Goal: Task Accomplishment & Management: Manage account settings

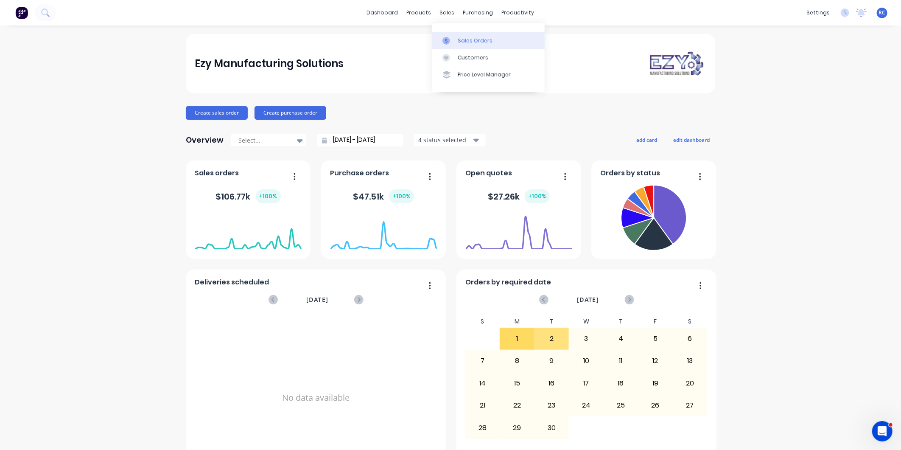
click at [471, 44] on div "Sales Orders" at bounding box center [475, 41] width 35 height 8
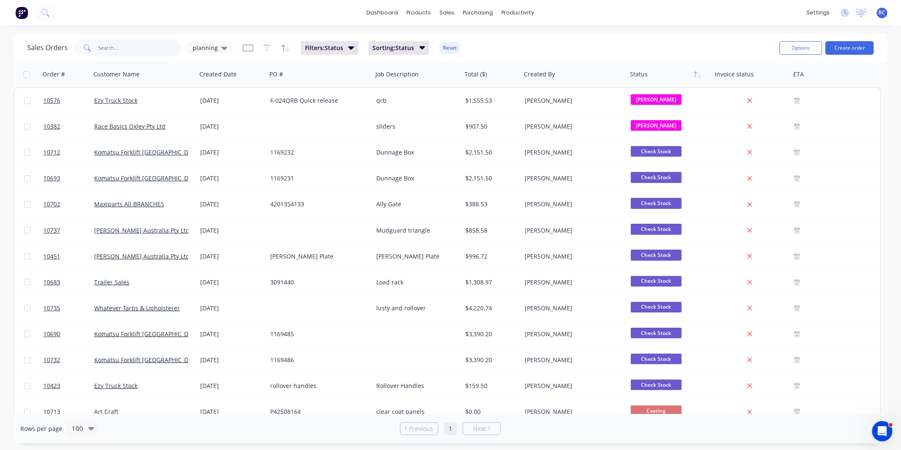
click at [134, 41] on input "text" at bounding box center [139, 47] width 83 height 17
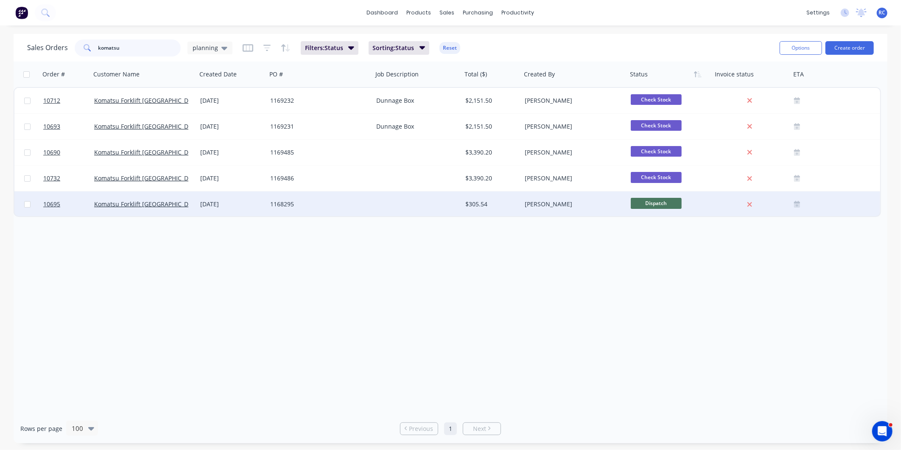
type input "komatsu"
click at [171, 203] on div "Komatsu Forklift [GEOGRAPHIC_DATA]" at bounding box center [141, 204] width 94 height 8
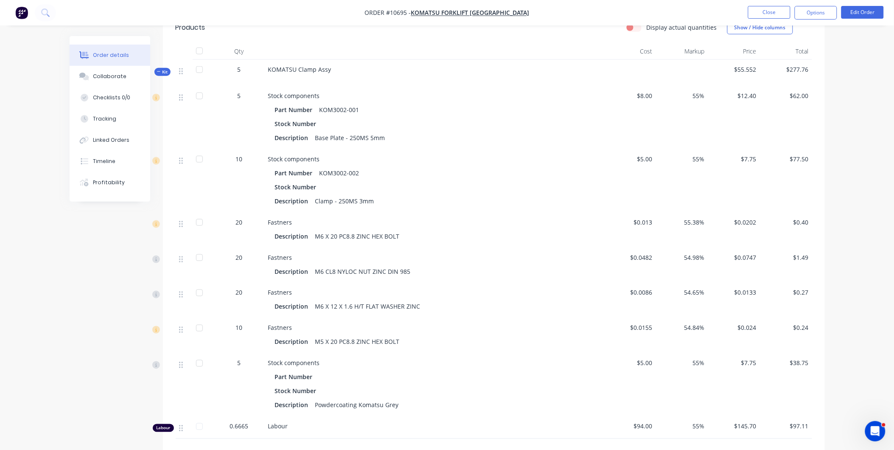
scroll to position [429, 0]
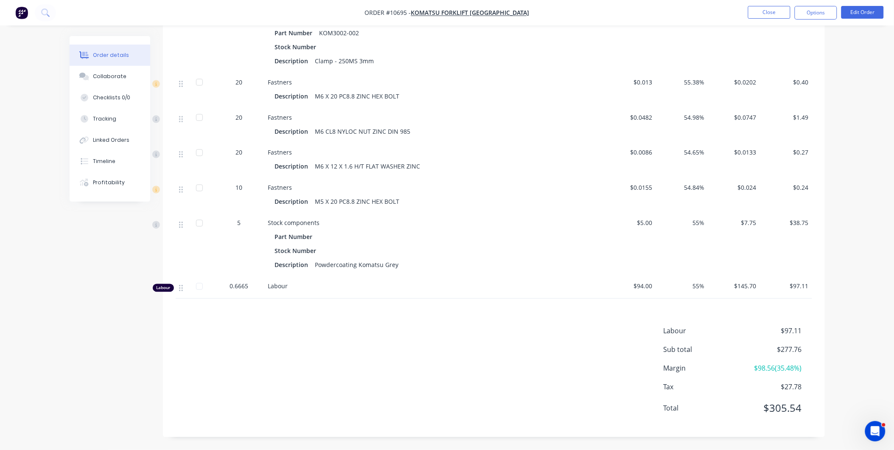
click at [466, 173] on div "Fastners Description M6 X 12 X 1.6 H/T FLAT WASHER ZINC" at bounding box center [434, 160] width 339 height 35
click at [252, 282] on div "0.6665" at bounding box center [239, 286] width 44 height 9
click at [866, 10] on button "Edit Order" at bounding box center [862, 12] width 42 height 13
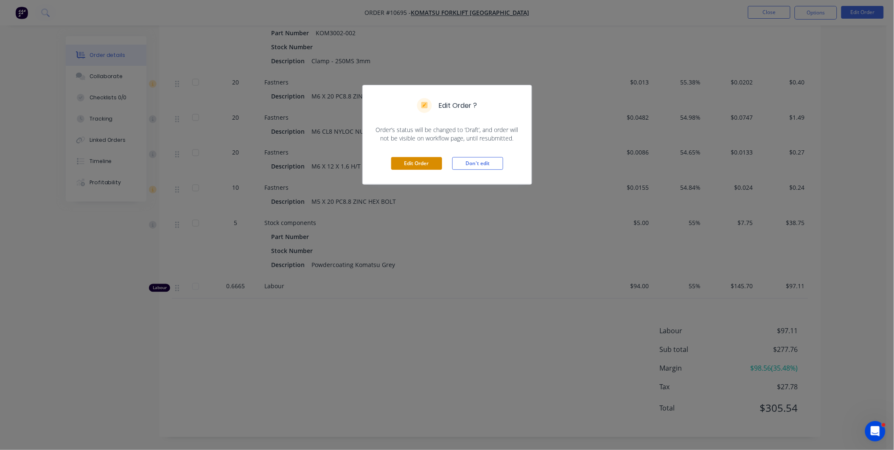
click at [424, 157] on div "Edit Order Don't edit" at bounding box center [447, 163] width 169 height 42
click at [424, 158] on button "Edit Order" at bounding box center [416, 163] width 51 height 13
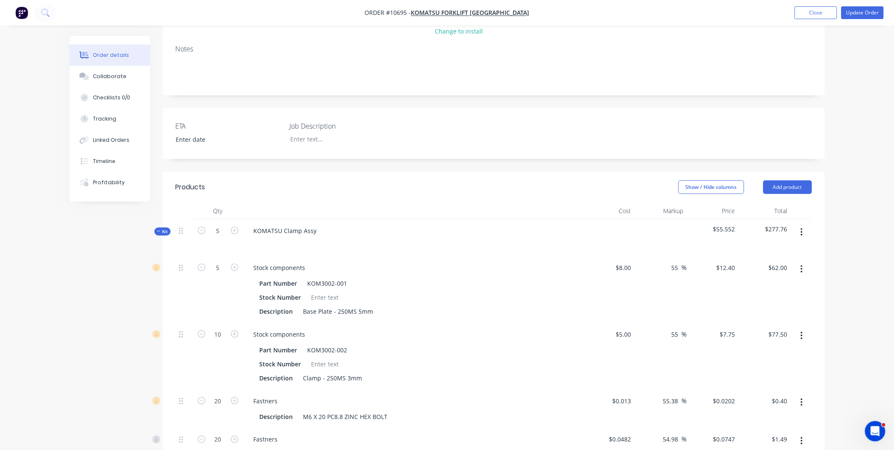
scroll to position [565, 0]
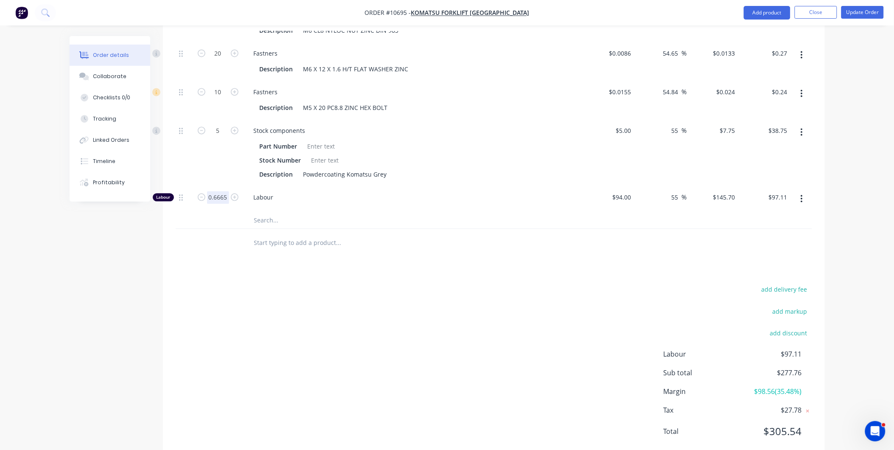
type input "1"
type input "$145.70"
click at [427, 212] on div at bounding box center [374, 220] width 254 height 17
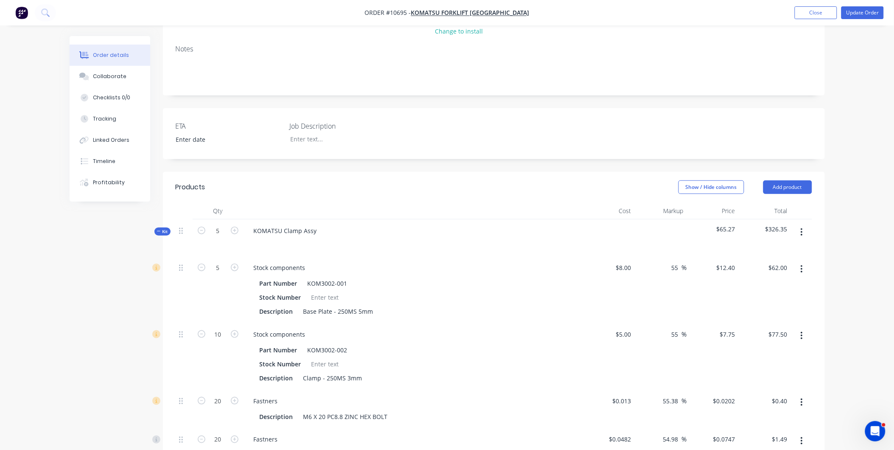
scroll to position [424, 0]
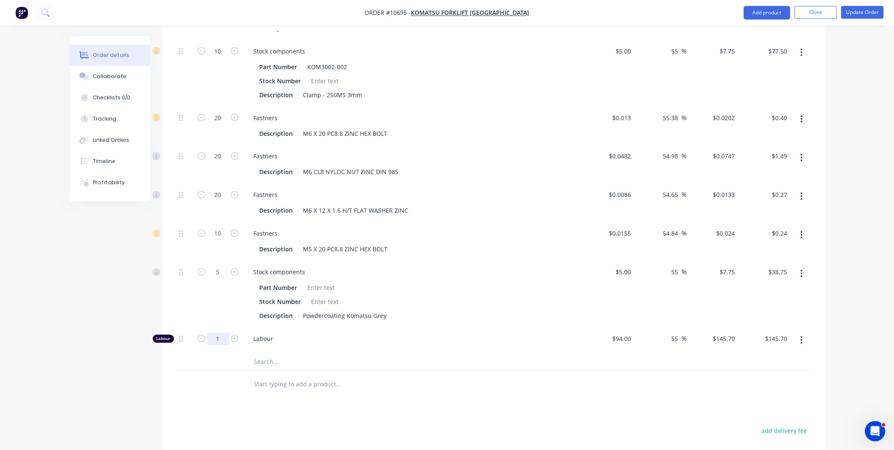
click at [406, 375] on input "text" at bounding box center [339, 383] width 170 height 17
type input "0.85"
type input "$123.85"
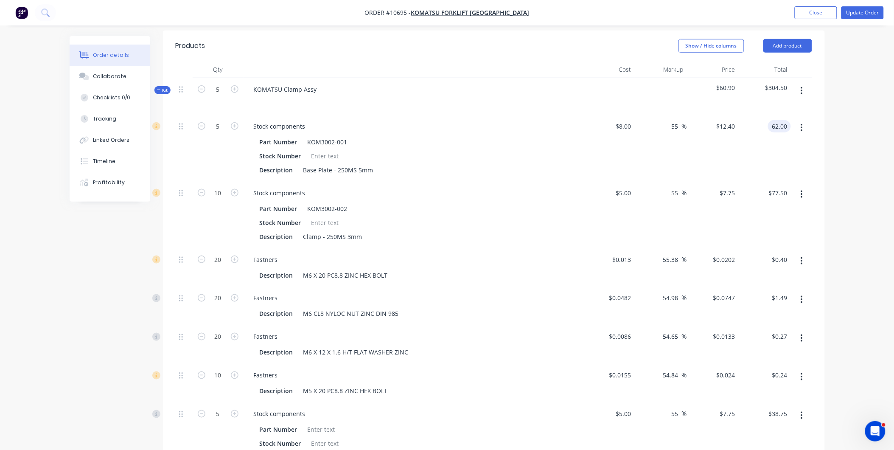
click at [783, 120] on input "62.00" at bounding box center [781, 126] width 20 height 12
type input "64"
type input "60"
type input "$12.80"
click at [780, 135] on div "$64.00 $64.00" at bounding box center [764, 148] width 52 height 67
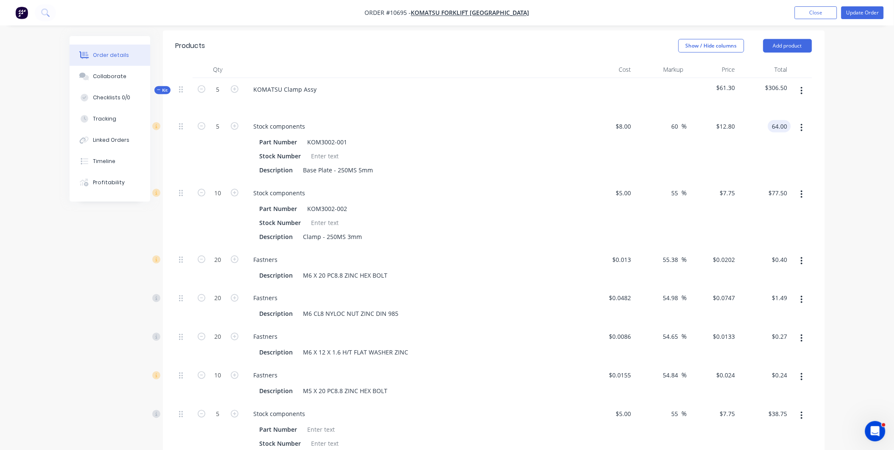
click at [787, 120] on input "64.00" at bounding box center [781, 126] width 20 height 12
type input "65"
type input "62.5"
type input "$13.00"
click at [778, 138] on div "$65.00 65" at bounding box center [764, 148] width 52 height 67
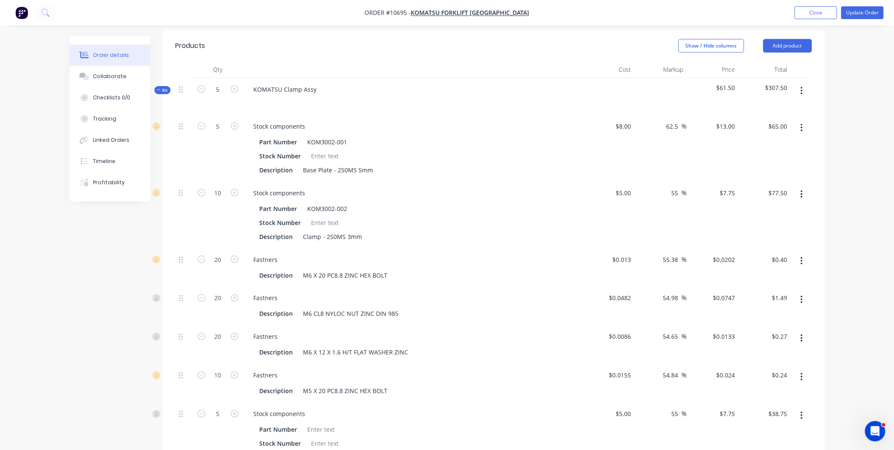
click at [792, 115] on div at bounding box center [800, 148] width 21 height 67
click at [787, 120] on input "65.00" at bounding box center [781, 126] width 20 height 12
type input "5"
type input "68"
type input "70"
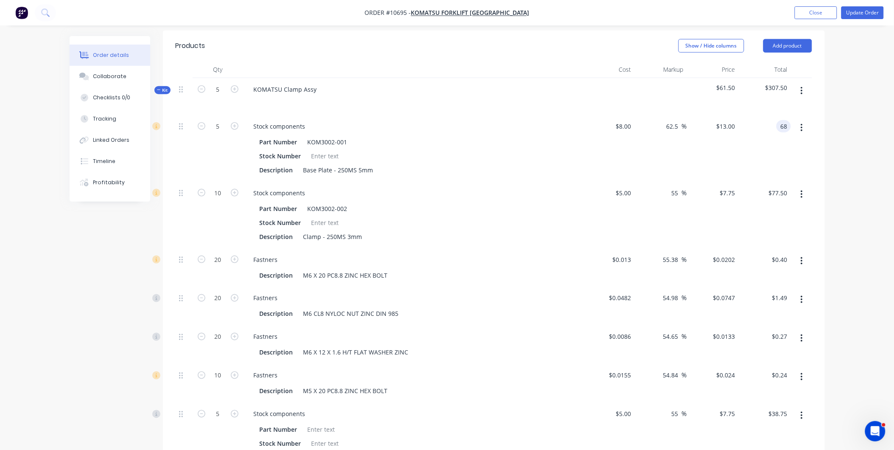
type input "$13.60"
click at [748, 122] on div "$68.00 $68.00" at bounding box center [764, 148] width 52 height 67
click at [784, 120] on input "68.00" at bounding box center [781, 126] width 20 height 12
type input "69"
type input "72.5"
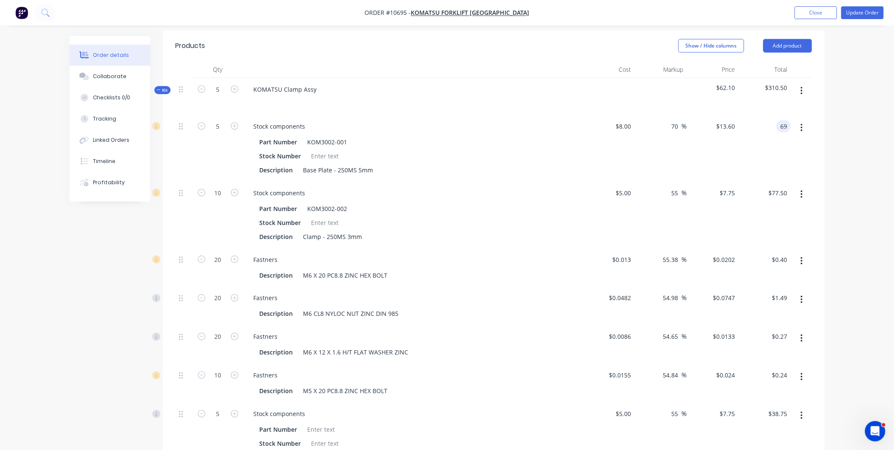
type input "$13.80"
type input "$69.00"
click at [790, 145] on div at bounding box center [800, 148] width 21 height 67
click at [779, 187] on input "77.50" at bounding box center [779, 193] width 23 height 12
type input "78"
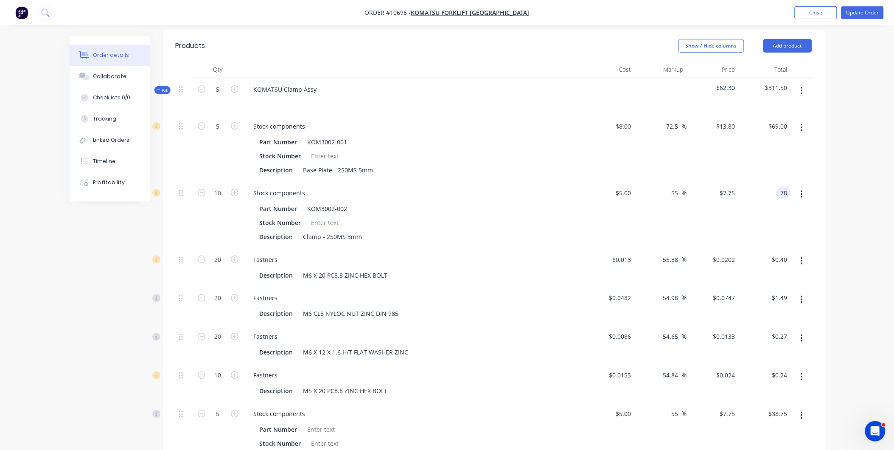
type input "56"
type input "$7.80"
click at [789, 182] on div "$78.00 $78.00" at bounding box center [764, 215] width 52 height 67
click at [783, 187] on input "78.00" at bounding box center [781, 193] width 20 height 12
type input "79"
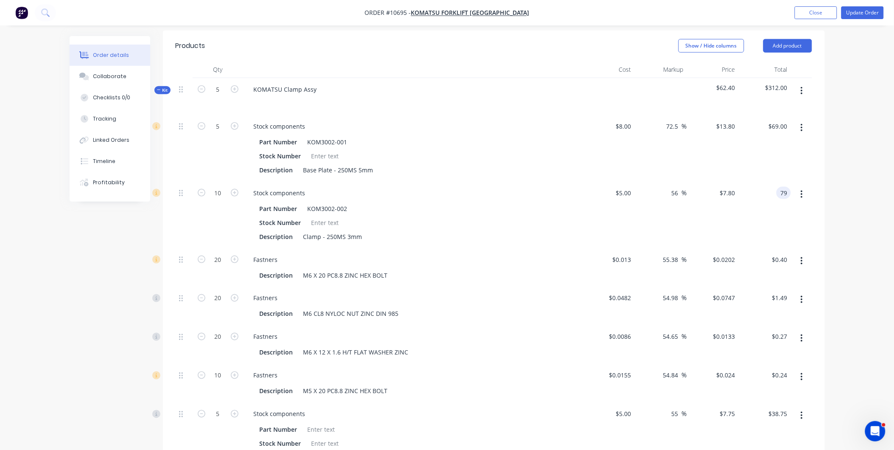
type input "58"
type input "$7.90"
click at [794, 144] on div at bounding box center [800, 148] width 21 height 67
click at [774, 187] on input "79.00" at bounding box center [779, 193] width 23 height 12
type input "79.1"
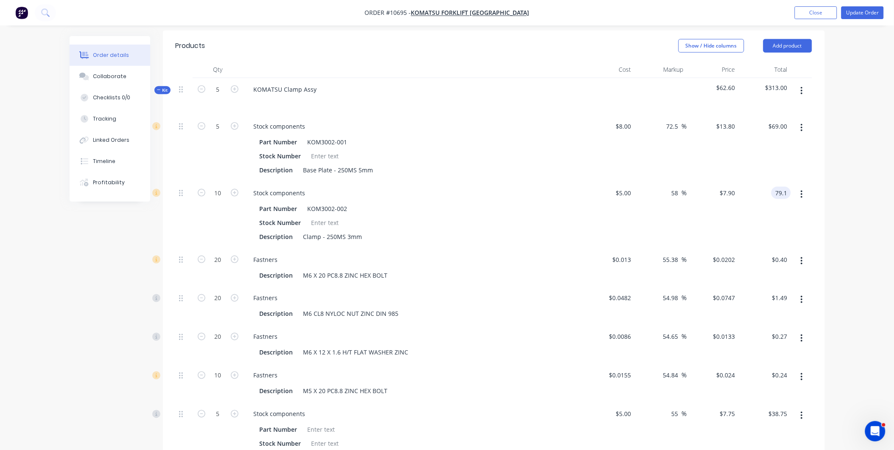
type input "58.2"
type input "$7.91"
click at [775, 143] on div "$69.00 $69.00" at bounding box center [764, 148] width 52 height 67
click at [783, 187] on input "79.10" at bounding box center [781, 193] width 20 height 12
type input "4"
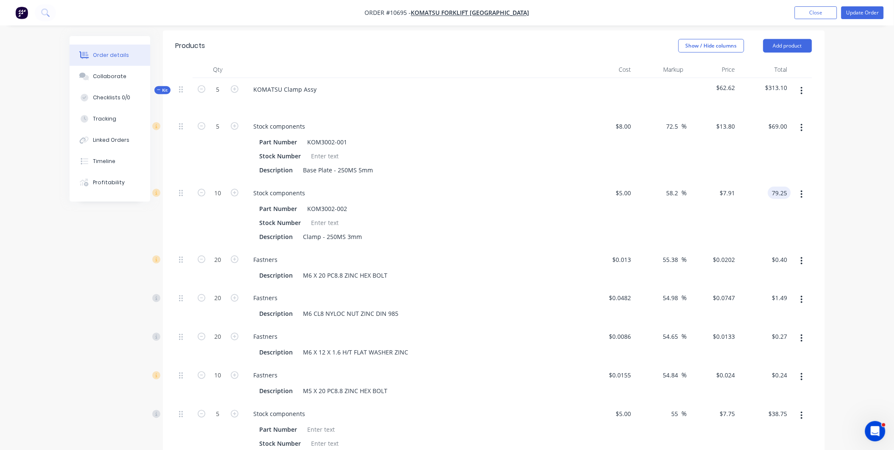
type input "79.25"
type input "58.5"
type input "$7.925"
type input "$79.25"
click at [756, 152] on div "$69.00 $69.00" at bounding box center [764, 148] width 52 height 67
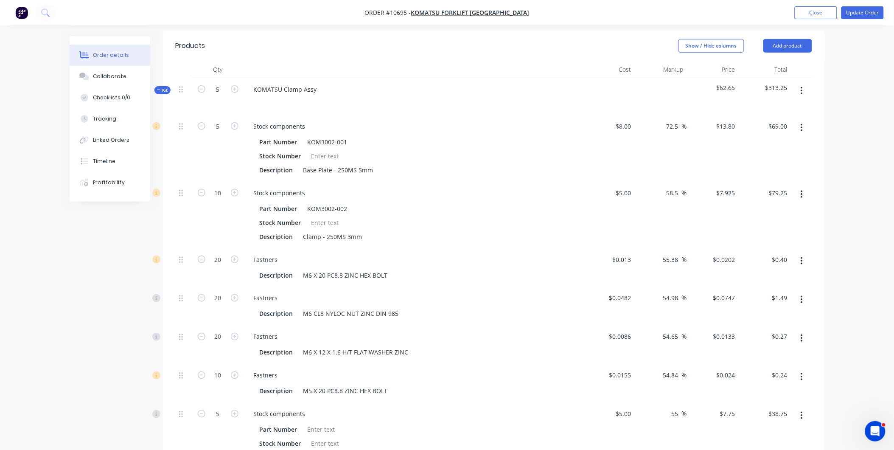
click at [162, 87] on span "Kit" at bounding box center [162, 90] width 11 height 6
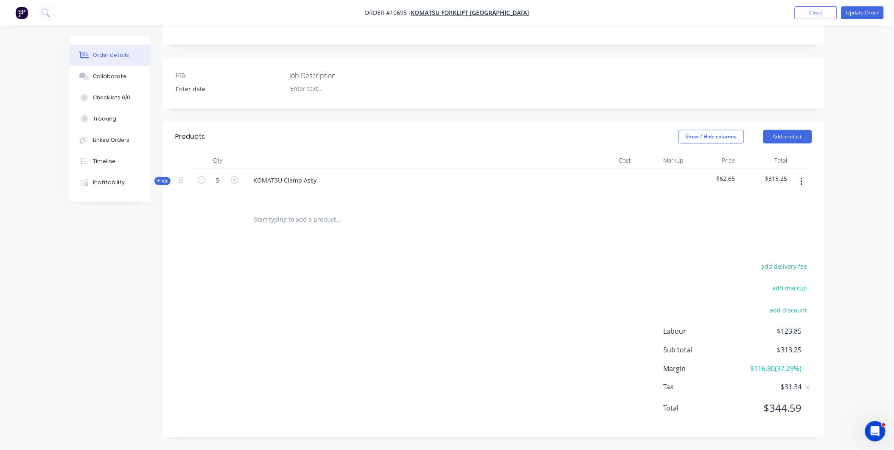
scroll to position [180, 0]
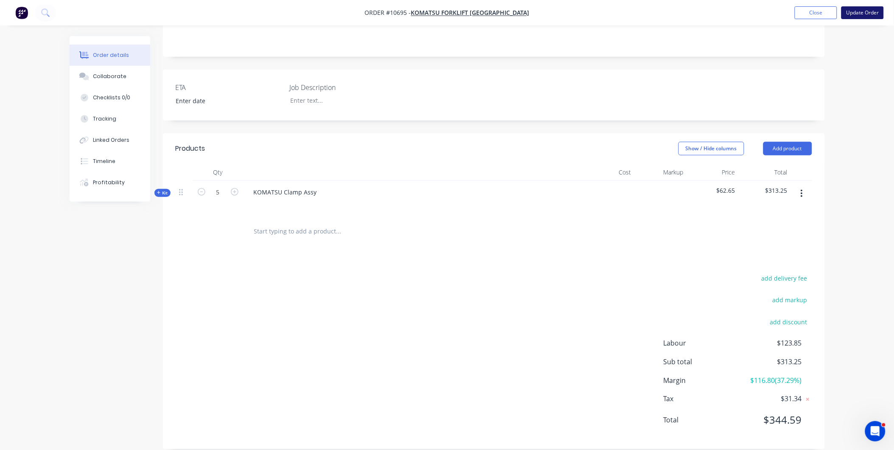
click at [872, 8] on button "Update Order" at bounding box center [862, 12] width 42 height 13
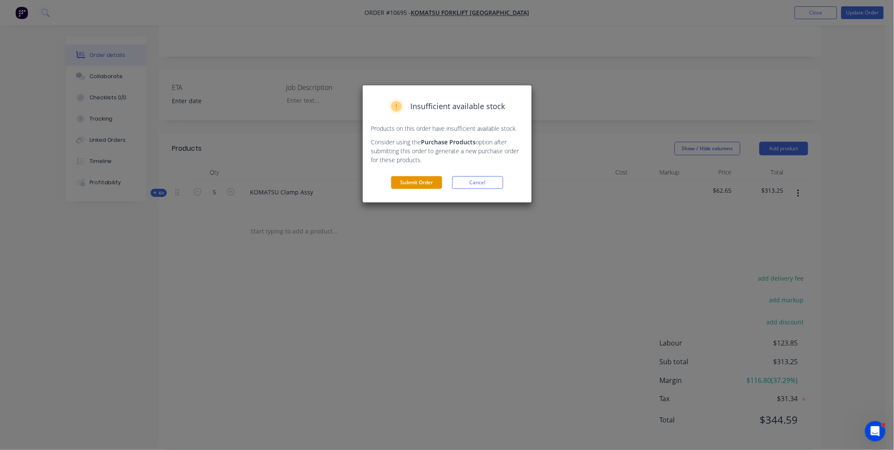
click at [405, 183] on button "Submit Order" at bounding box center [416, 182] width 51 height 13
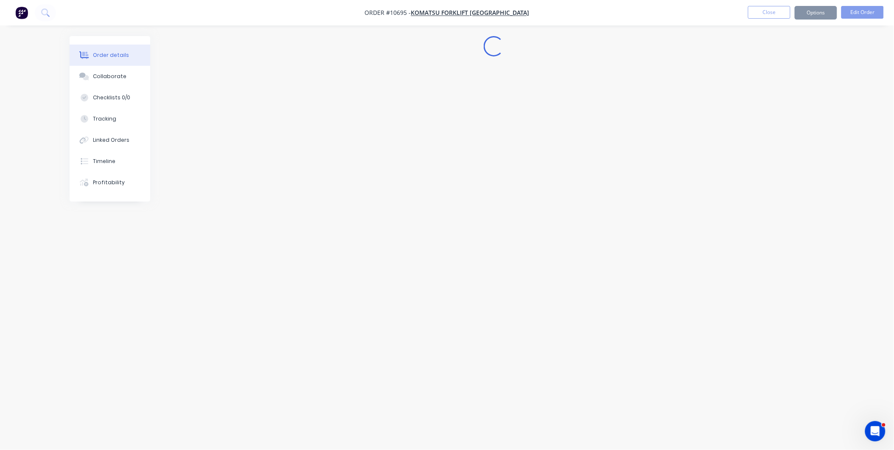
scroll to position [0, 0]
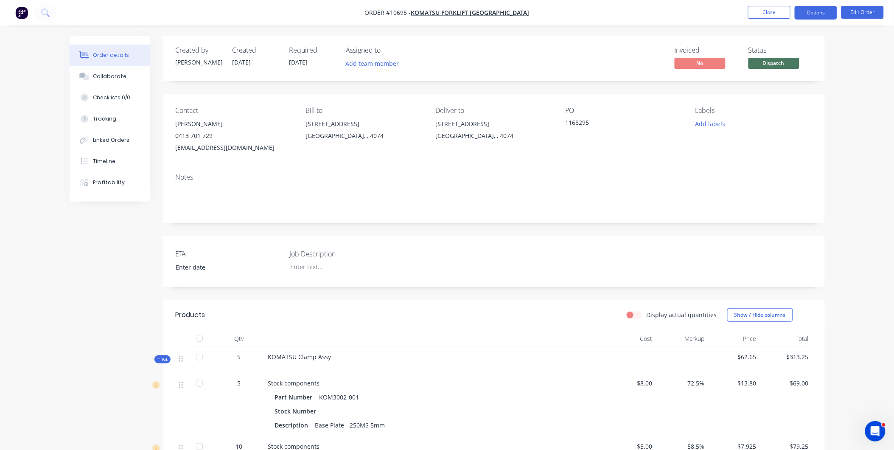
click at [817, 18] on button "Options" at bounding box center [815, 13] width 42 height 14
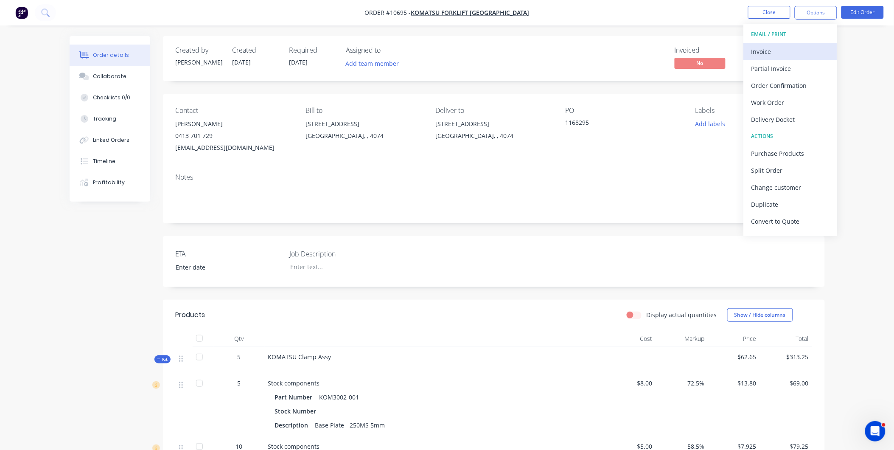
click at [791, 50] on div "Invoice" at bounding box center [790, 51] width 78 height 12
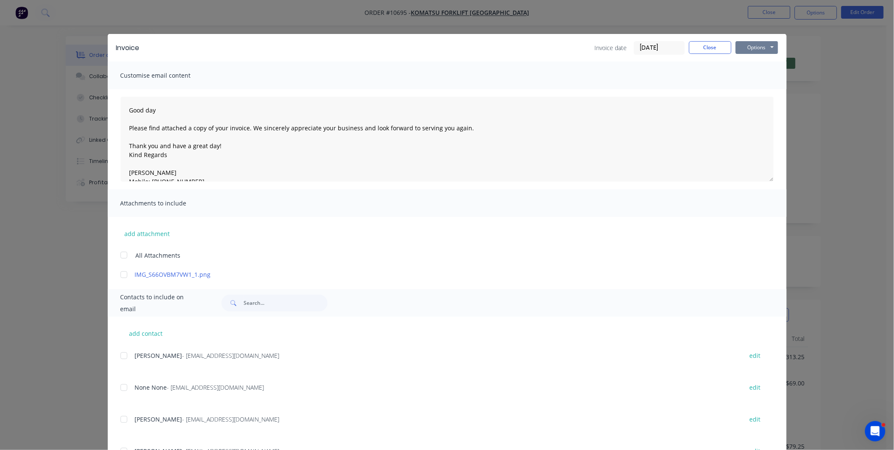
click at [746, 47] on button "Options" at bounding box center [756, 47] width 42 height 13
click at [750, 63] on button "Preview" at bounding box center [762, 63] width 54 height 14
drag, startPoint x: 698, startPoint y: 47, endPoint x: 684, endPoint y: 45, distance: 14.2
click at [698, 47] on button "Close" at bounding box center [710, 47] width 42 height 13
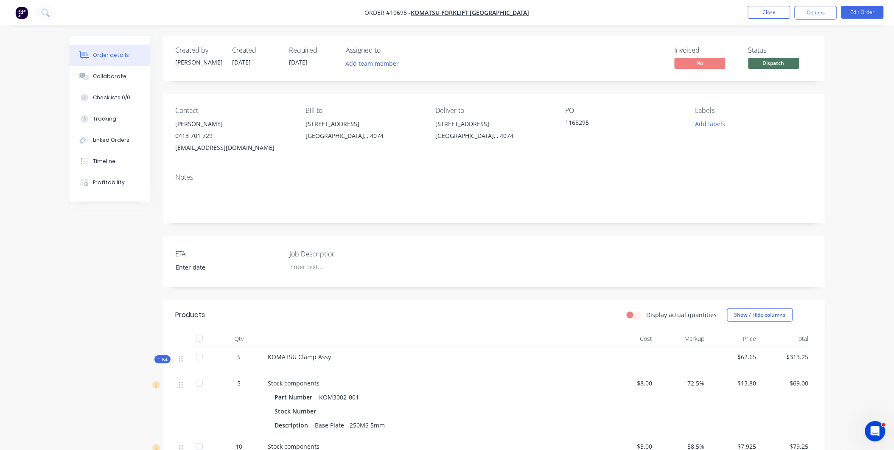
scroll to position [141, 0]
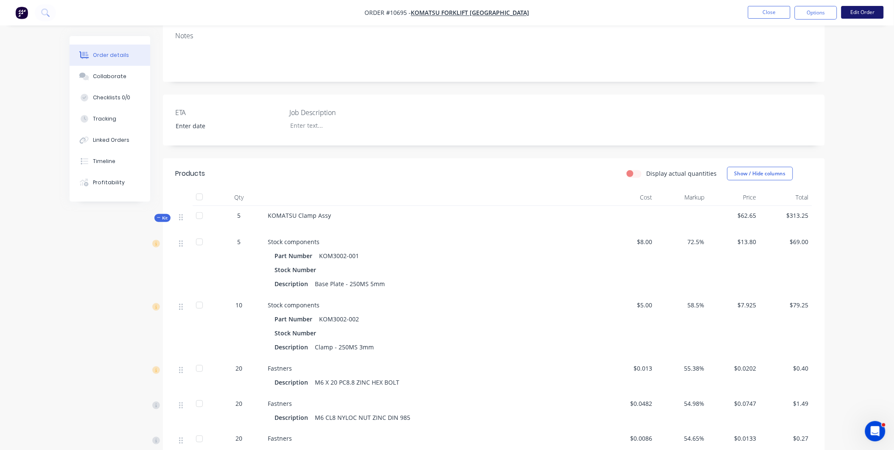
click at [868, 10] on button "Edit Order" at bounding box center [862, 12] width 42 height 13
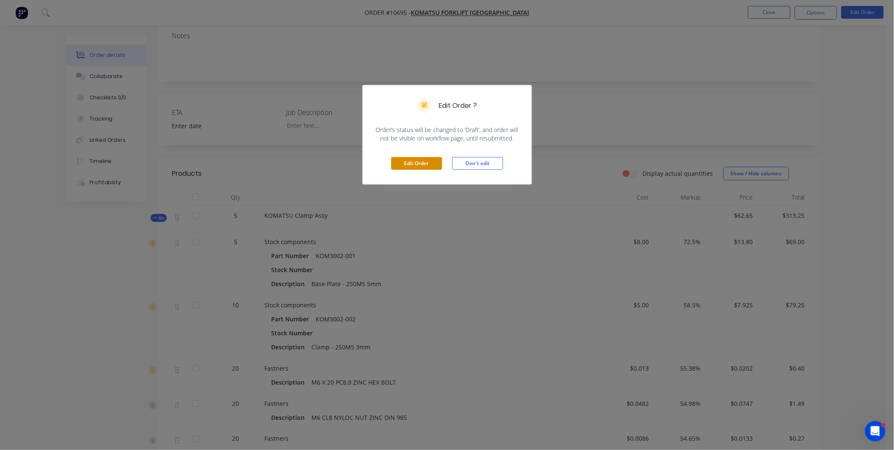
click at [425, 165] on button "Edit Order" at bounding box center [416, 163] width 51 height 13
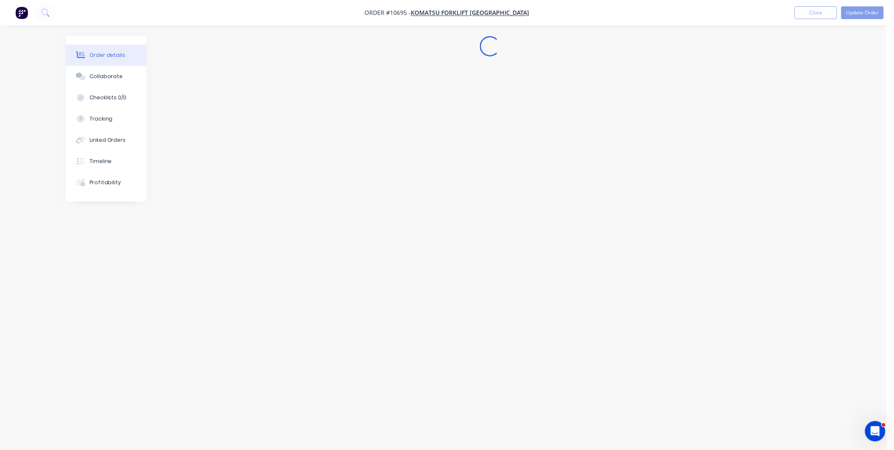
scroll to position [0, 0]
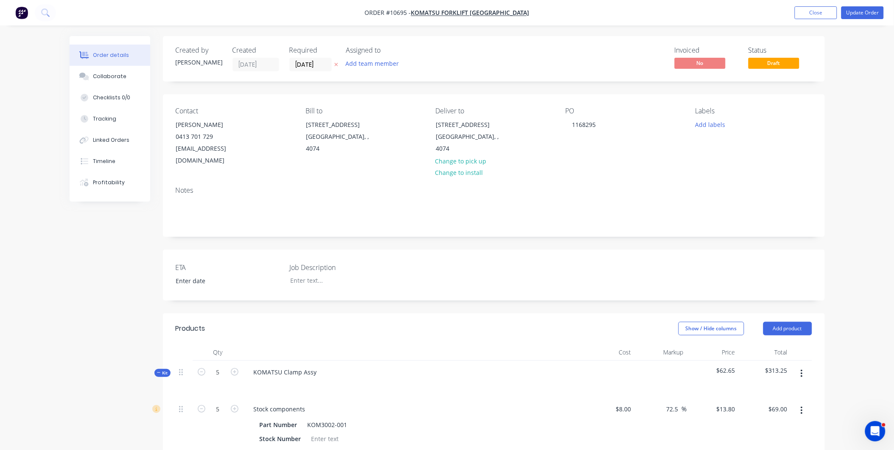
click at [802, 369] on icon "button" at bounding box center [801, 373] width 2 height 9
click at [756, 440] on div "Delete" at bounding box center [771, 446] width 65 height 12
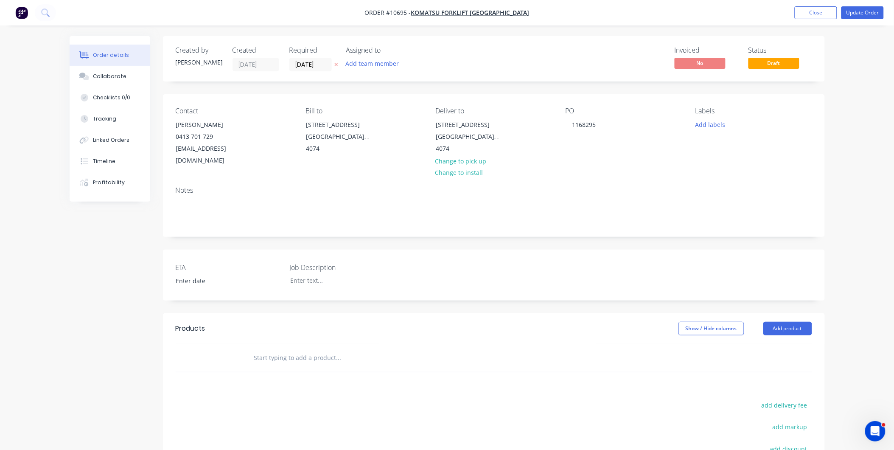
click at [304, 349] on input "text" at bounding box center [339, 357] width 170 height 17
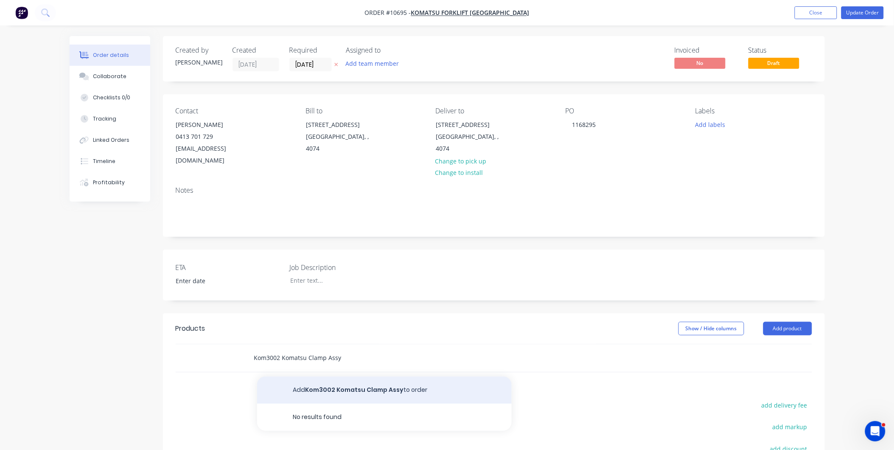
type input "Kom3002 Komatsu Clamp Assy"
click at [310, 378] on button "Add Kom3002 Komatsu Clamp Assy to order" at bounding box center [384, 389] width 254 height 27
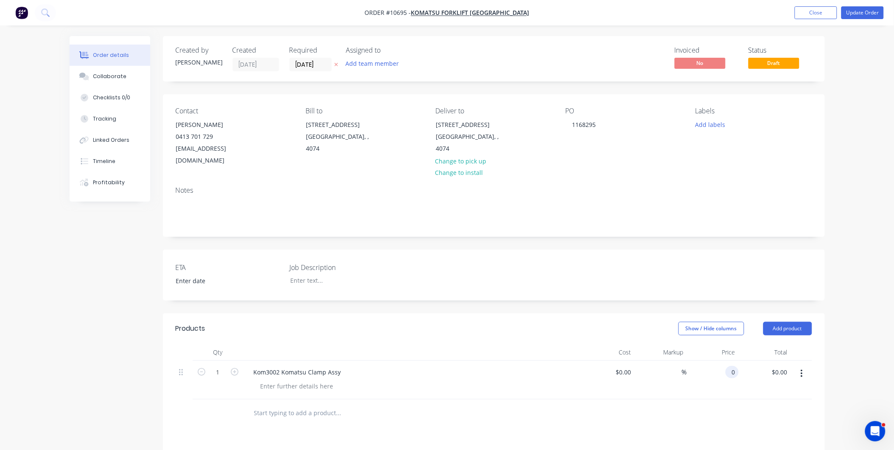
drag, startPoint x: 720, startPoint y: 361, endPoint x: 756, endPoint y: 361, distance: 36.0
click at [756, 361] on div "1 Kom3002 Komatsu Clamp Assy $0.00 $0.00 % 0 0 $0.00 $0.00" at bounding box center [494, 379] width 636 height 39
type input "$62.65"
click at [669, 360] on div "%" at bounding box center [660, 379] width 52 height 39
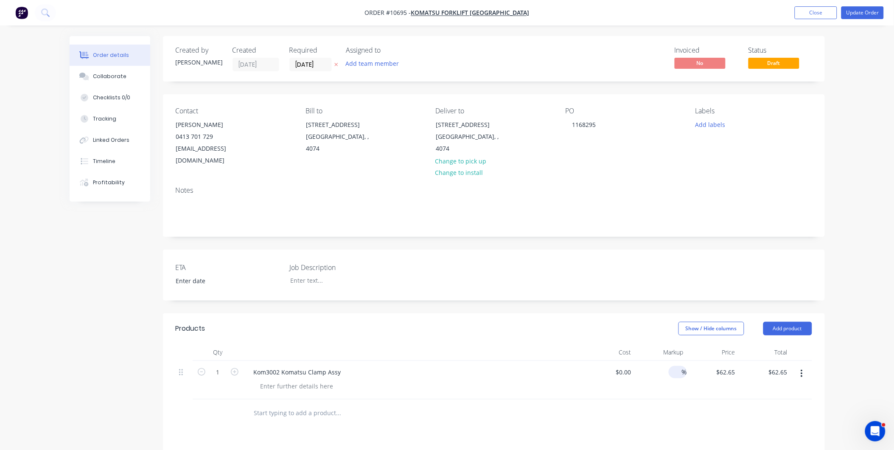
click at [669, 366] on div "%" at bounding box center [677, 372] width 18 height 12
type input "55"
type input "$0.00"
click at [642, 360] on div "55 55 %" at bounding box center [660, 379] width 52 height 39
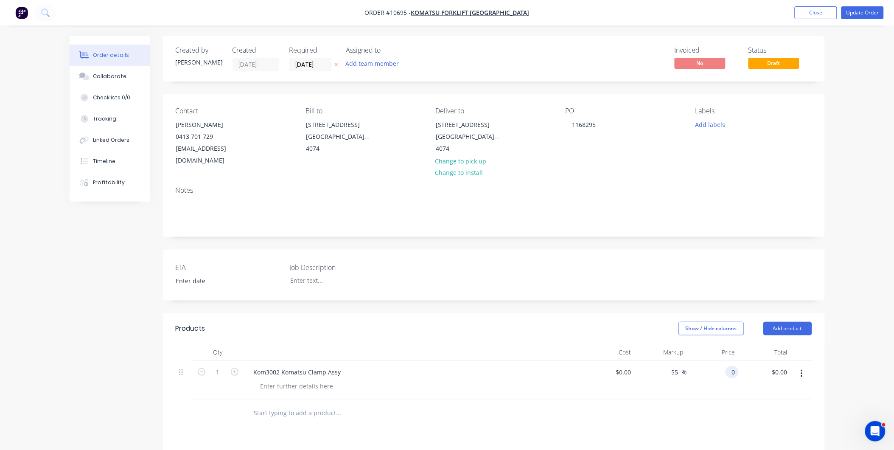
click at [729, 366] on input "0" at bounding box center [734, 372] width 10 height 12
type input "62.665"
type input "$62.65"
click at [410, 383] on div "Kom3002 Komatsu Clamp Assy" at bounding box center [412, 379] width 339 height 39
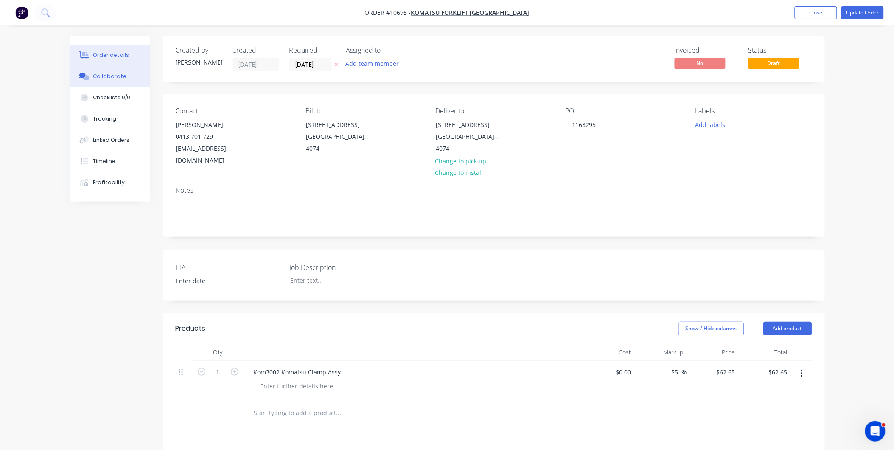
click at [103, 73] on div "Collaborate" at bounding box center [110, 77] width 34 height 8
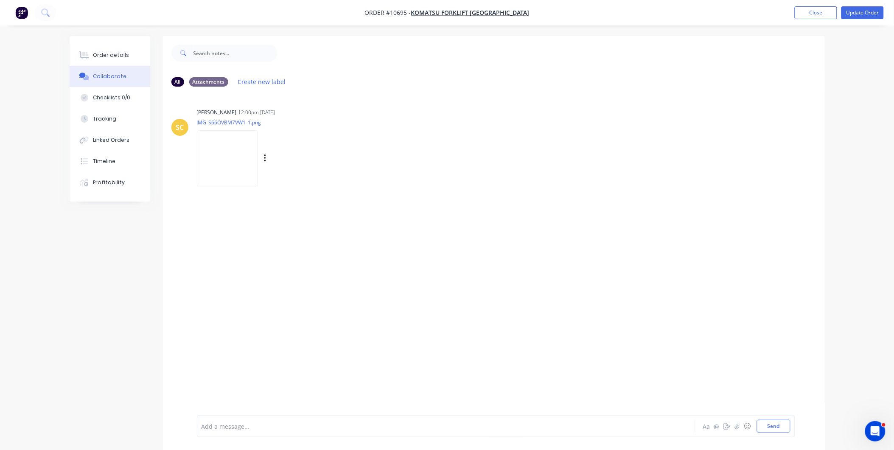
click at [227, 171] on img at bounding box center [227, 158] width 61 height 56
click at [116, 55] on div "Order details" at bounding box center [111, 55] width 36 height 8
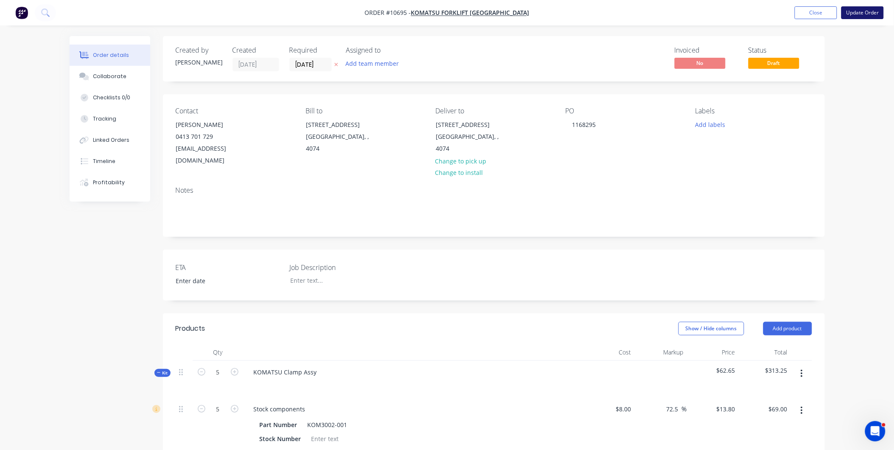
click at [863, 10] on button "Update Order" at bounding box center [862, 12] width 42 height 13
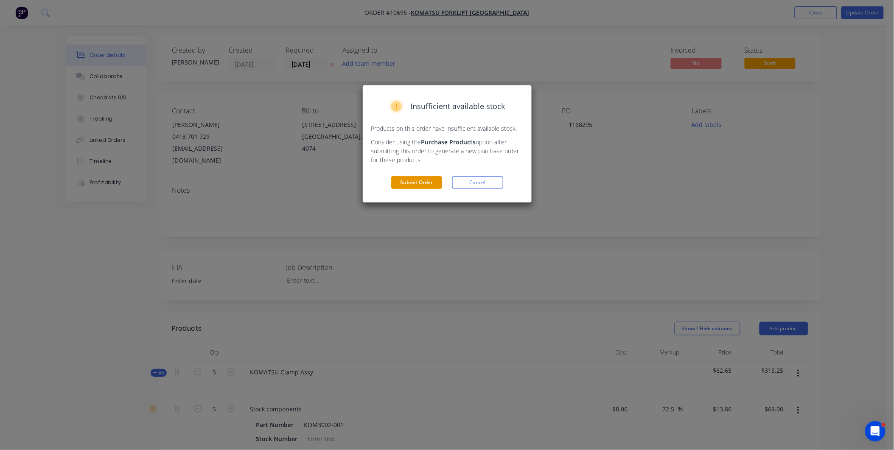
click at [419, 183] on button "Submit Order" at bounding box center [416, 182] width 51 height 13
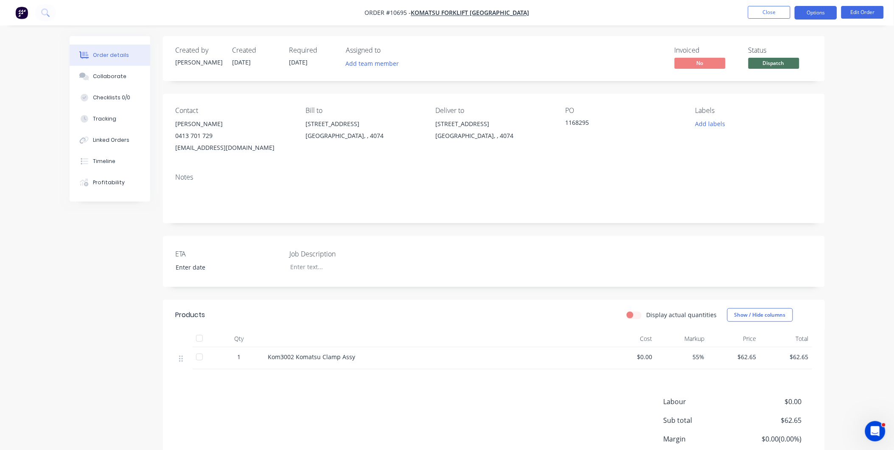
click at [807, 14] on button "Options" at bounding box center [815, 13] width 42 height 14
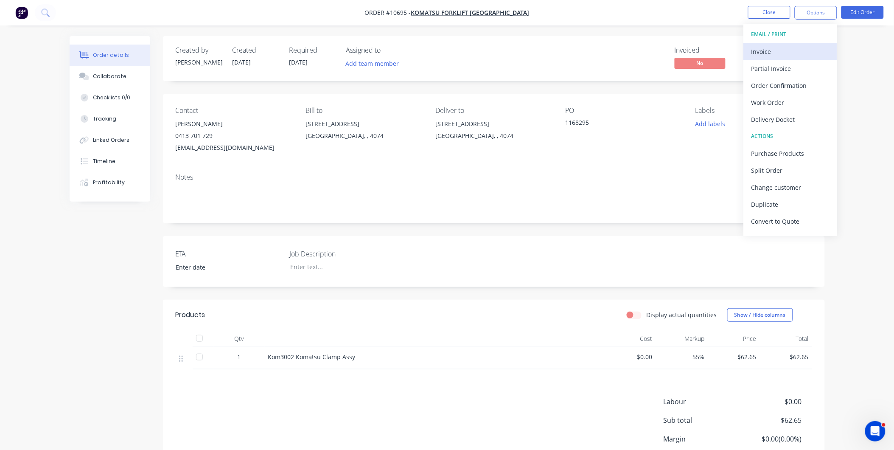
click at [785, 53] on div "Invoice" at bounding box center [790, 51] width 78 height 12
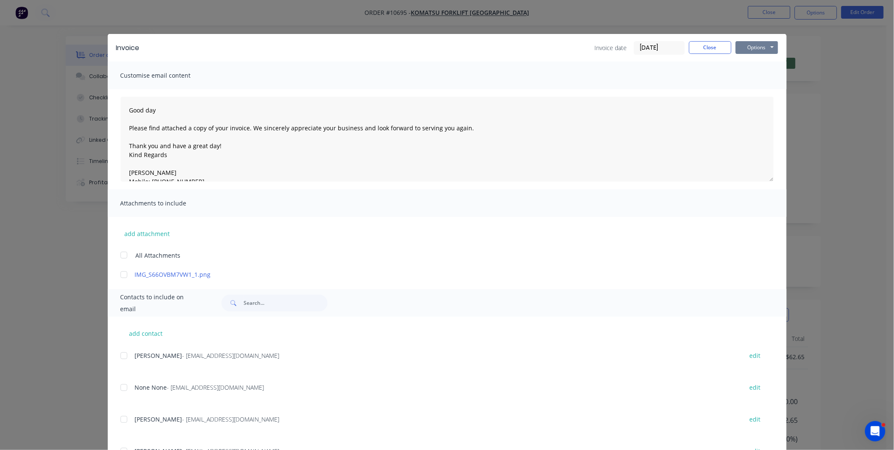
click at [751, 45] on button "Options" at bounding box center [756, 47] width 42 height 13
click at [758, 61] on button "Preview" at bounding box center [762, 63] width 54 height 14
click at [121, 416] on div at bounding box center [123, 418] width 17 height 17
click at [121, 386] on div at bounding box center [123, 387] width 17 height 17
click at [751, 50] on button "Options" at bounding box center [756, 47] width 42 height 13
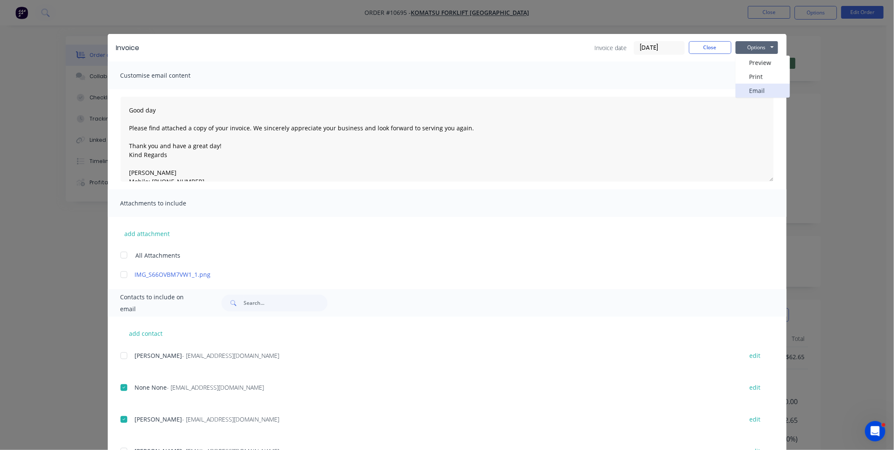
click at [743, 91] on button "Email" at bounding box center [762, 91] width 54 height 14
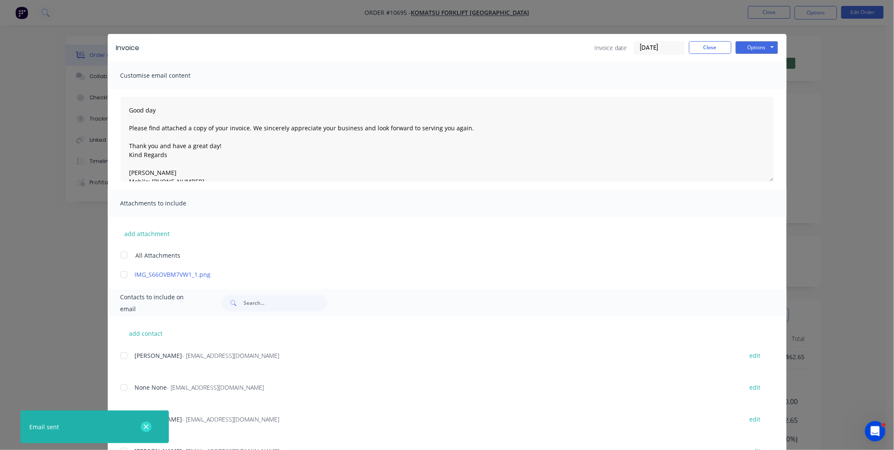
click at [145, 424] on icon "button" at bounding box center [146, 427] width 6 height 8
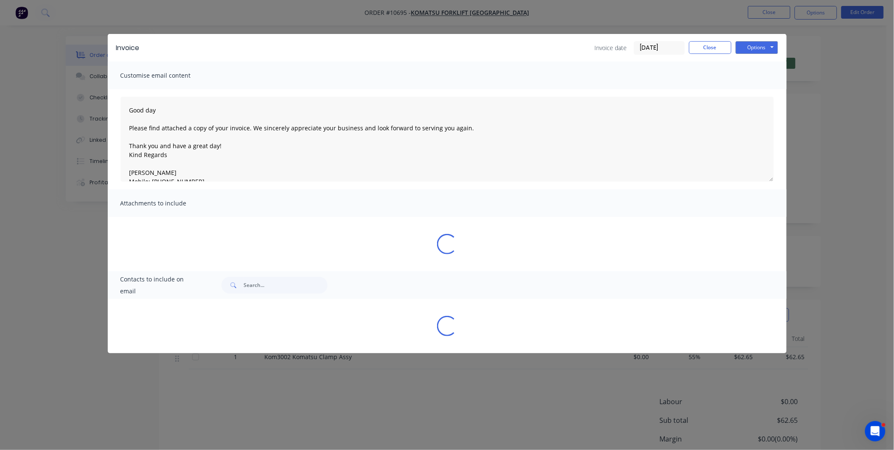
type textarea "Good day Please find attached a copy of your invoice. We sincerely appreciate y…"
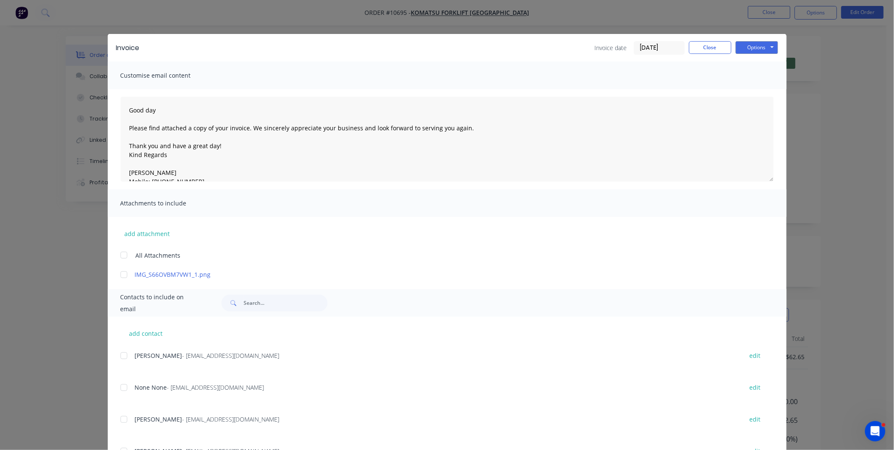
click at [709, 39] on div "Invoice Invoice date [DATE] Close Options Preview Print Email" at bounding box center [447, 48] width 679 height 28
click at [708, 44] on button "Close" at bounding box center [710, 47] width 42 height 13
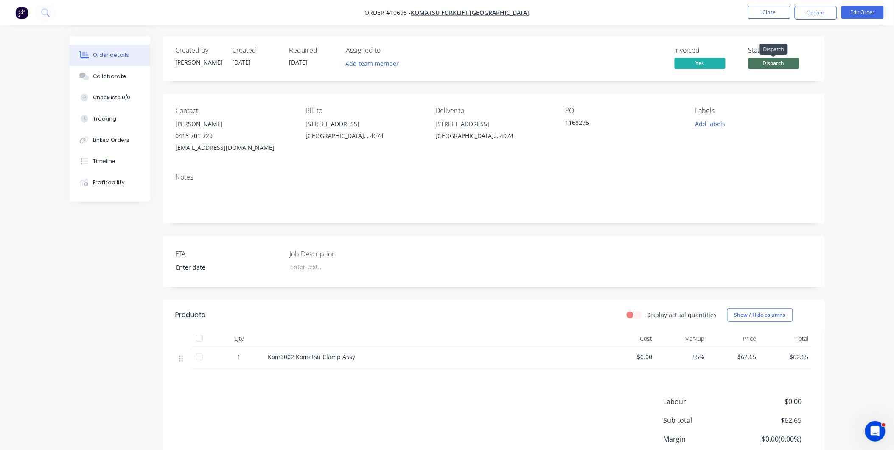
click at [770, 61] on span "Dispatch" at bounding box center [773, 63] width 51 height 11
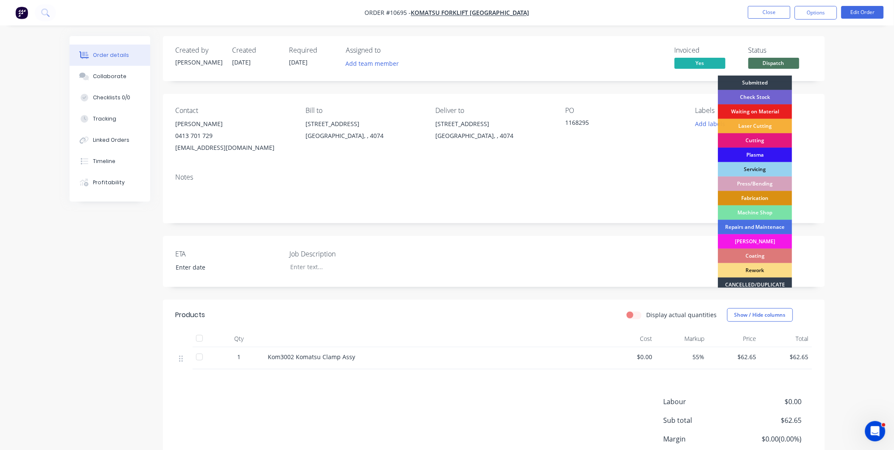
scroll to position [76, 0]
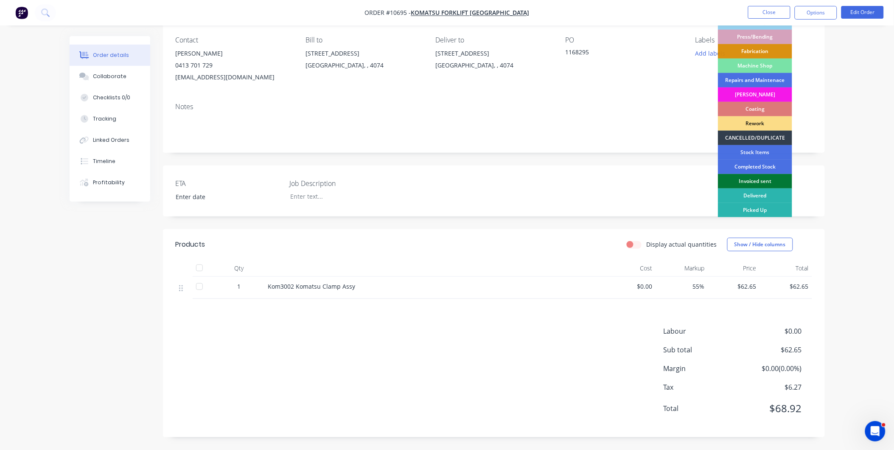
click at [757, 176] on div "Invoiced sent" at bounding box center [755, 181] width 74 height 14
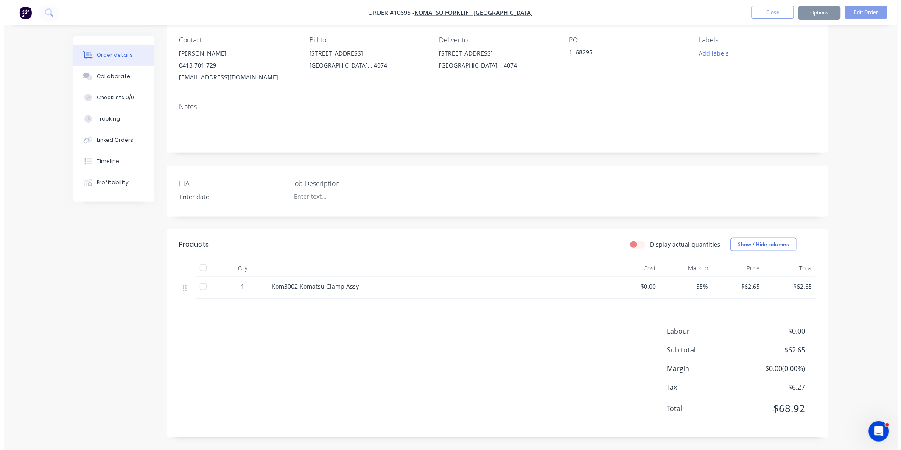
scroll to position [0, 0]
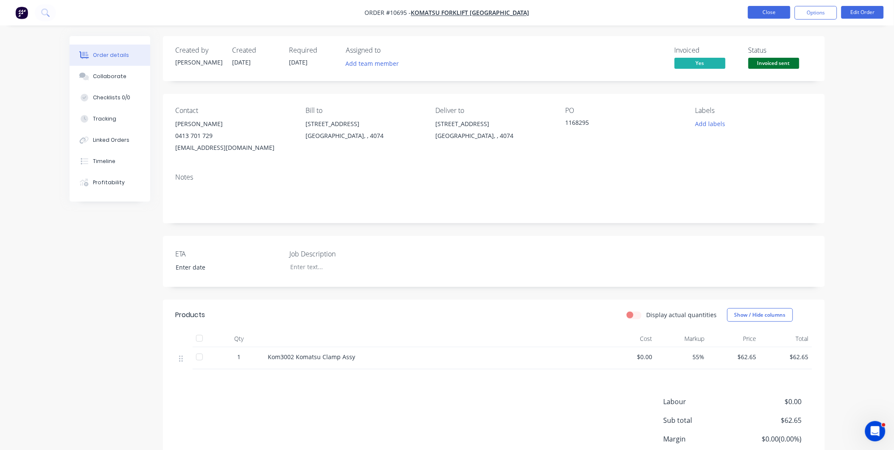
click at [770, 6] on button "Close" at bounding box center [769, 12] width 42 height 13
